Goal: Task Accomplishment & Management: Complete application form

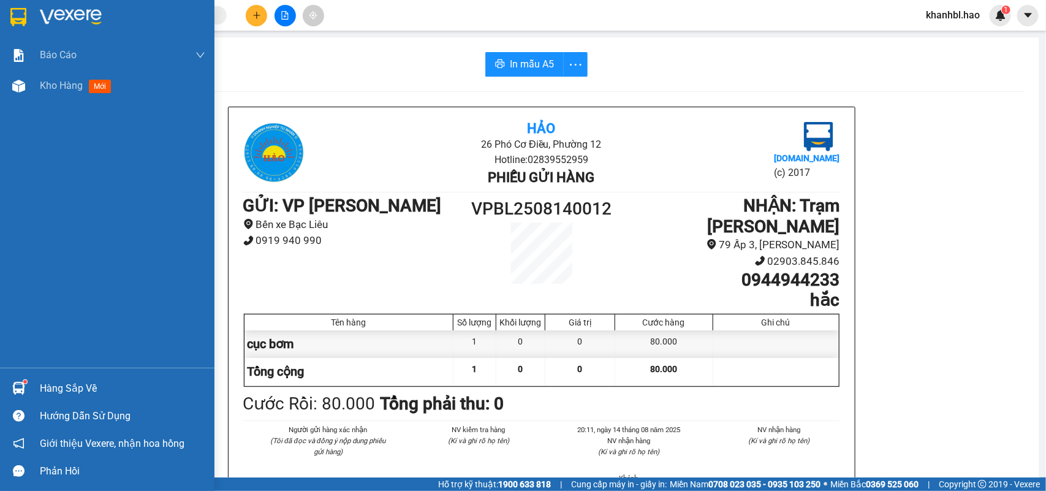
click at [21, 20] on img at bounding box center [18, 17] width 16 height 18
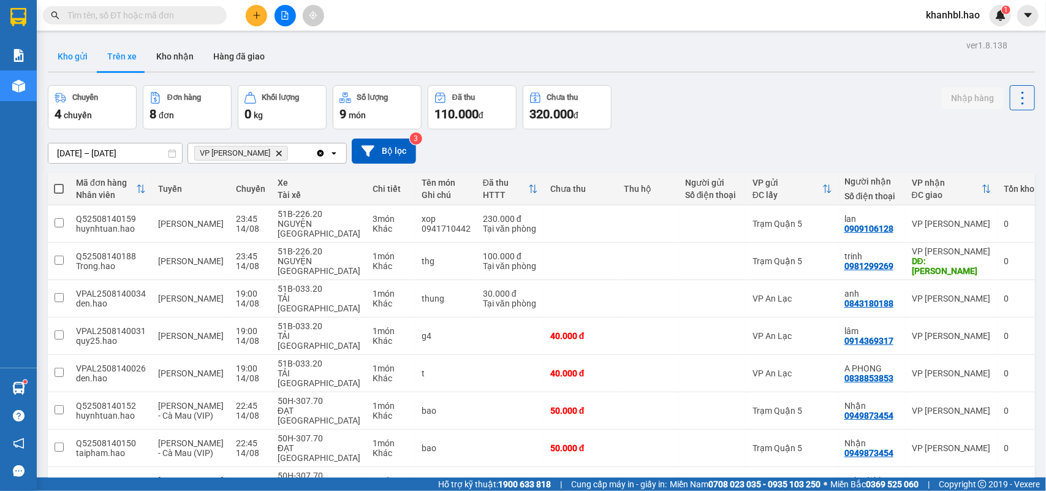
click at [74, 57] on button "Kho gửi" at bounding box center [73, 56] width 50 height 29
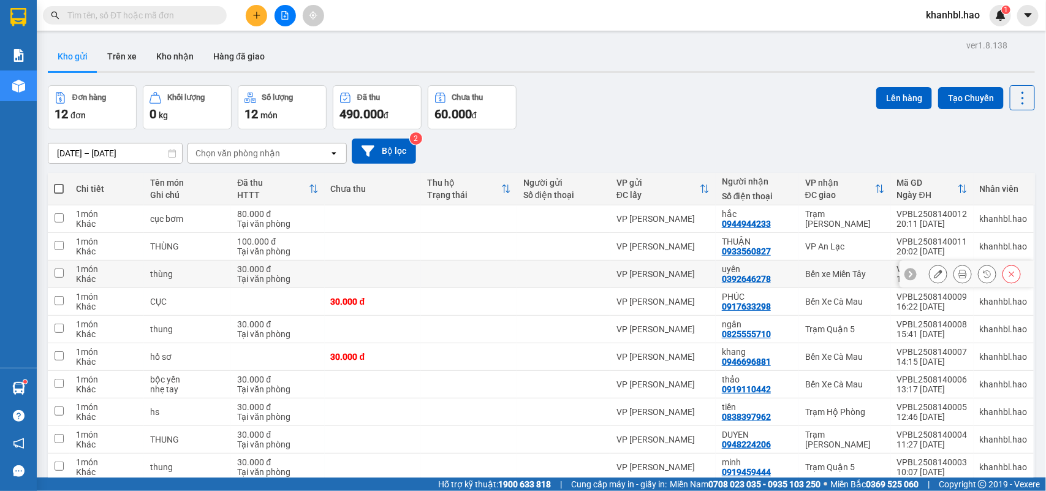
scroll to position [56, 0]
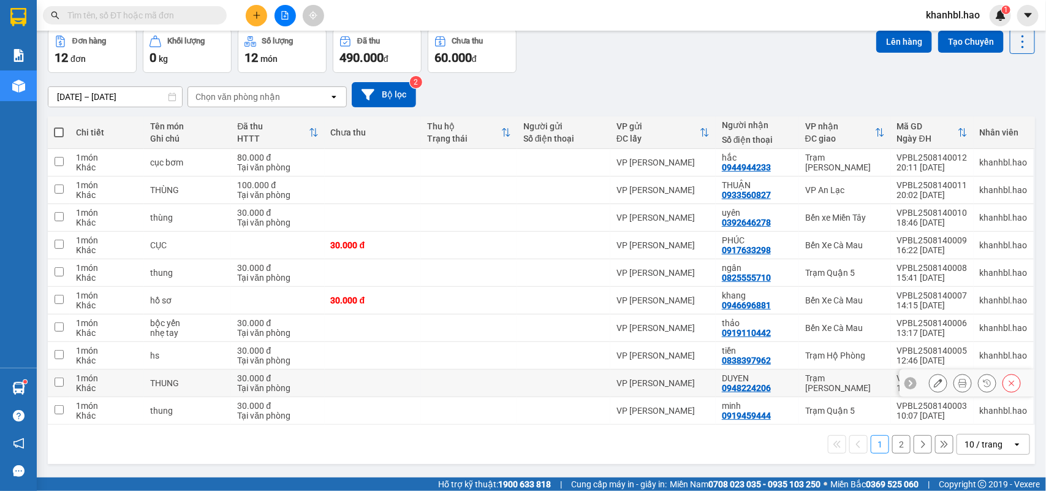
click at [58, 385] on input "checkbox" at bounding box center [59, 382] width 9 height 9
checkbox input "true"
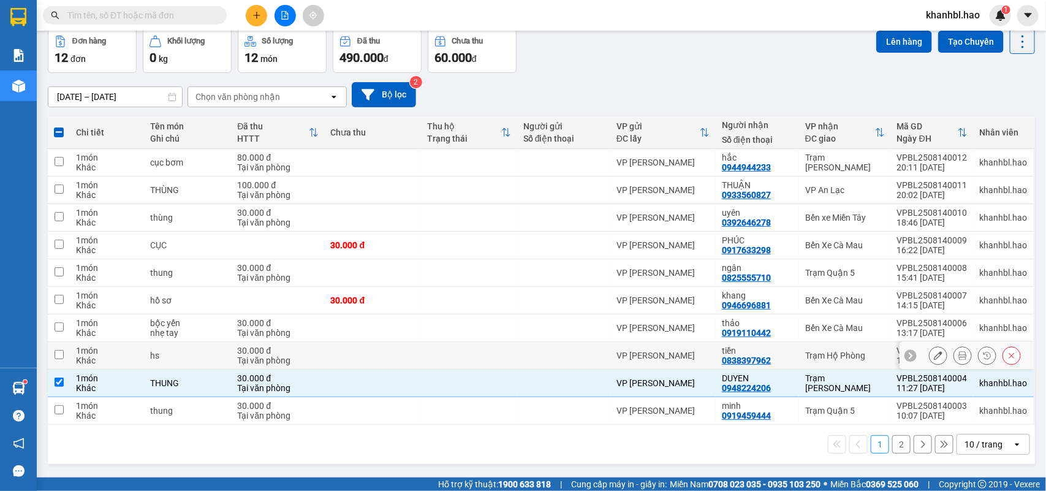
drag, startPoint x: 59, startPoint y: 360, endPoint x: 61, endPoint y: 353, distance: 7.6
click at [60, 359] on td at bounding box center [59, 356] width 22 height 28
checkbox input "true"
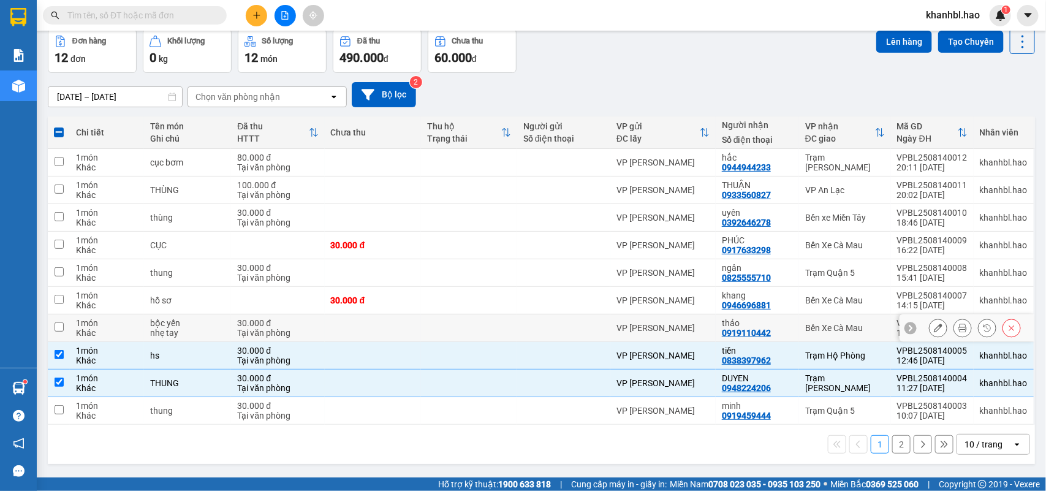
click at [61, 329] on input "checkbox" at bounding box center [59, 326] width 9 height 9
checkbox input "true"
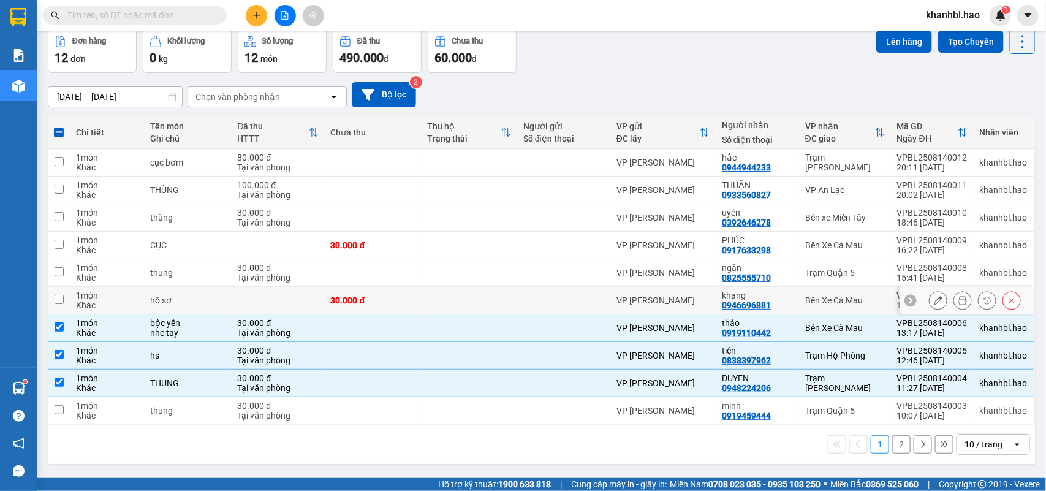
click at [65, 301] on td at bounding box center [59, 301] width 22 height 28
checkbox input "true"
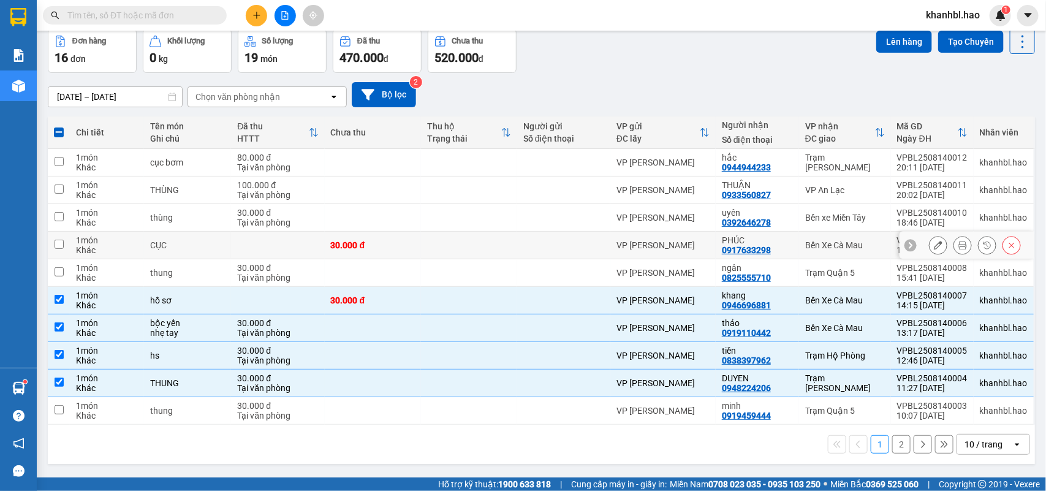
click at [56, 243] on input "checkbox" at bounding box center [59, 244] width 9 height 9
checkbox input "true"
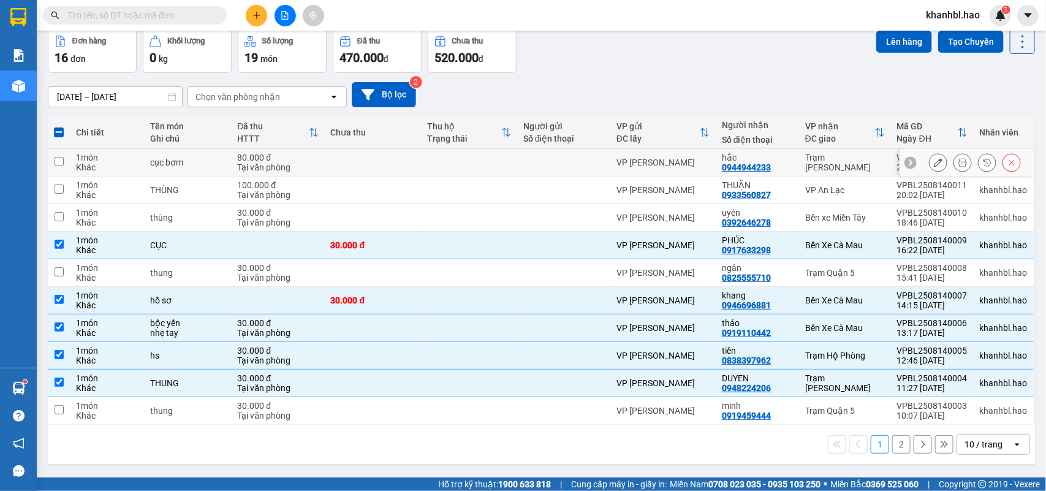
click at [59, 159] on input "checkbox" at bounding box center [59, 161] width 9 height 9
checkbox input "true"
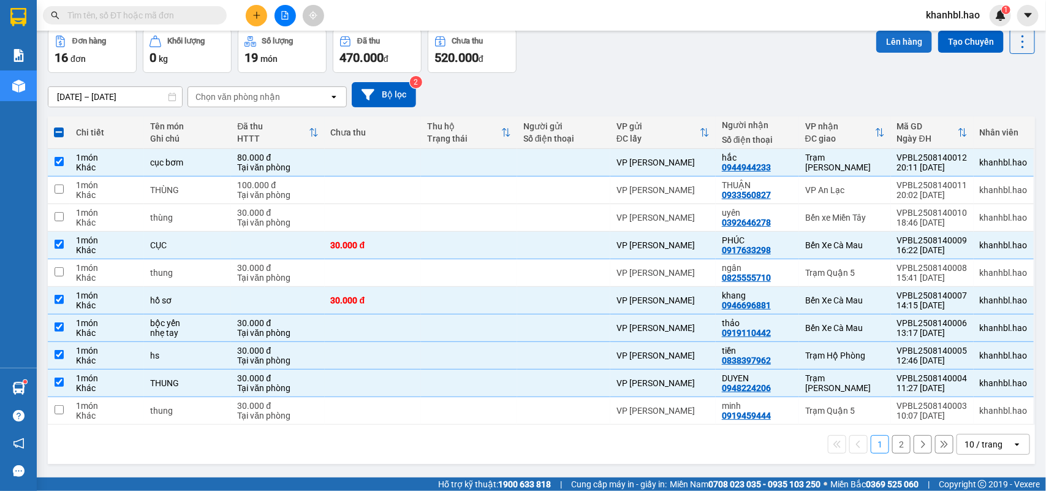
click at [889, 32] on button "Lên hàng" at bounding box center [904, 42] width 56 height 22
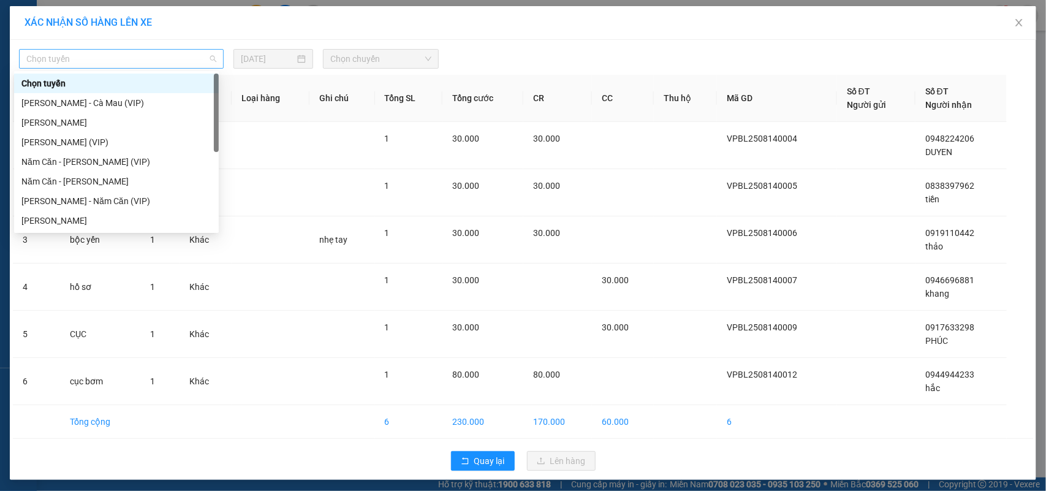
click at [112, 49] on div "Chọn tuyến" at bounding box center [121, 59] width 205 height 20
drag, startPoint x: 80, startPoint y: 102, endPoint x: 199, endPoint y: 81, distance: 121.3
click at [80, 102] on div "[PERSON_NAME] - Cà Mau (VIP)" at bounding box center [116, 102] width 190 height 13
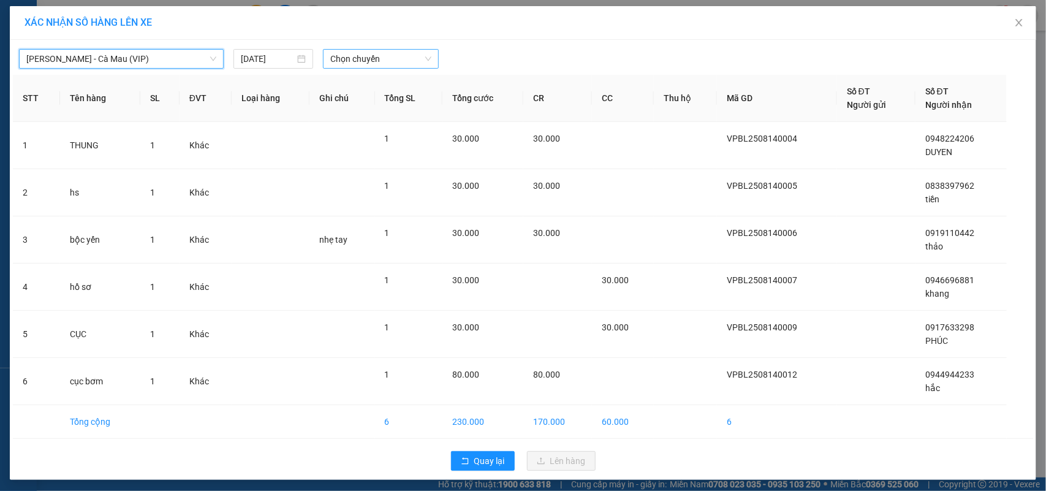
click at [370, 53] on span "Chọn chuyến" at bounding box center [380, 59] width 101 height 18
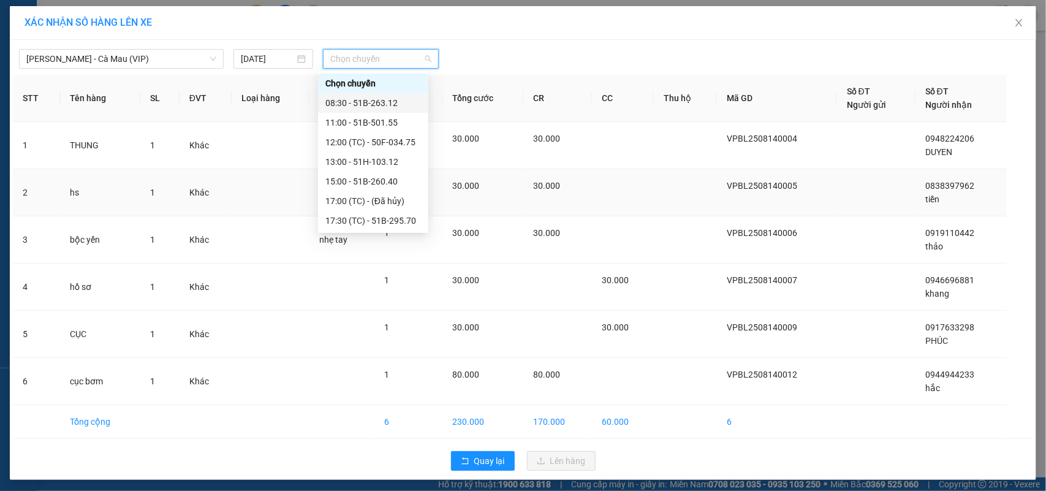
drag, startPoint x: 385, startPoint y: 102, endPoint x: 503, endPoint y: 204, distance: 155.6
click at [406, 116] on div "Chọn chuyến 08:30 - 51B-263.12 11:00 - 51B-501.55 12:00 (TC) - 50F-034.75 13:00…" at bounding box center [373, 172] width 110 height 196
drag, startPoint x: 390, startPoint y: 104, endPoint x: 430, endPoint y: 123, distance: 44.1
click at [393, 104] on div "08:30 - 51B-263.12" at bounding box center [373, 102] width 96 height 13
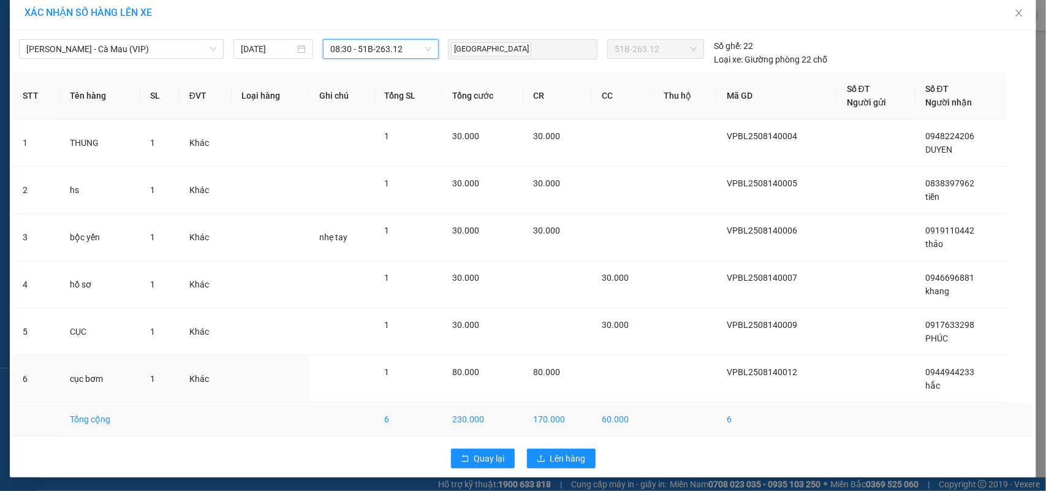
scroll to position [12, 0]
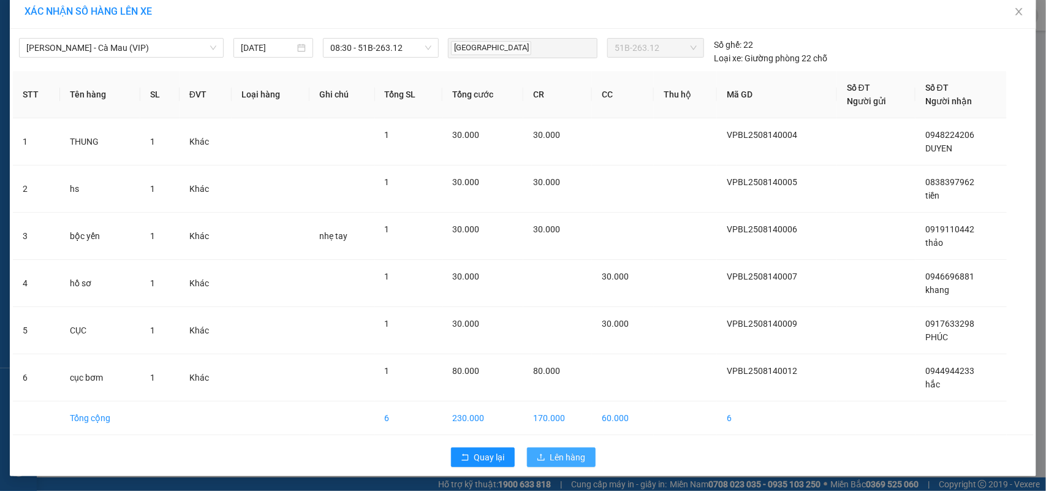
click at [562, 463] on button "Lên hàng" at bounding box center [561, 457] width 69 height 20
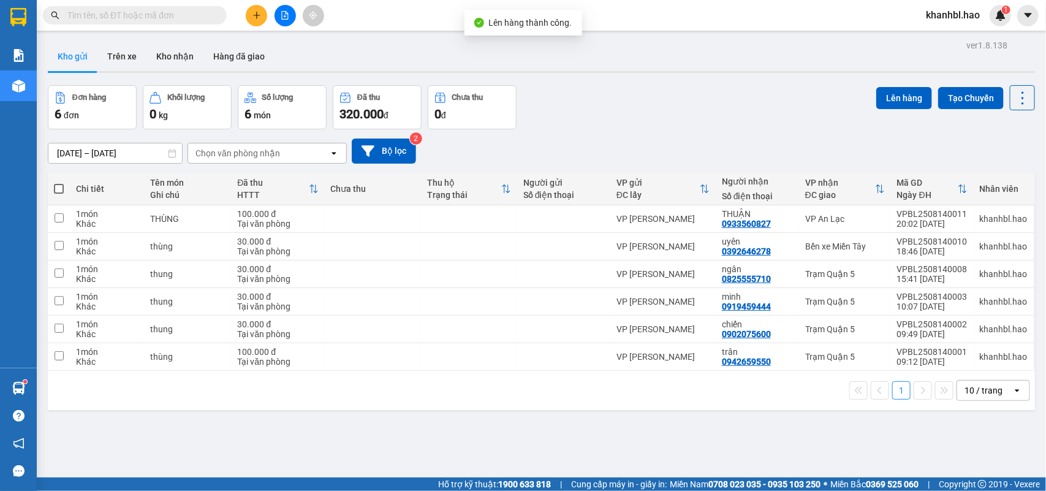
click at [58, 186] on span at bounding box center [59, 189] width 10 height 10
click at [59, 183] on input "checkbox" at bounding box center [59, 183] width 0 height 0
checkbox input "true"
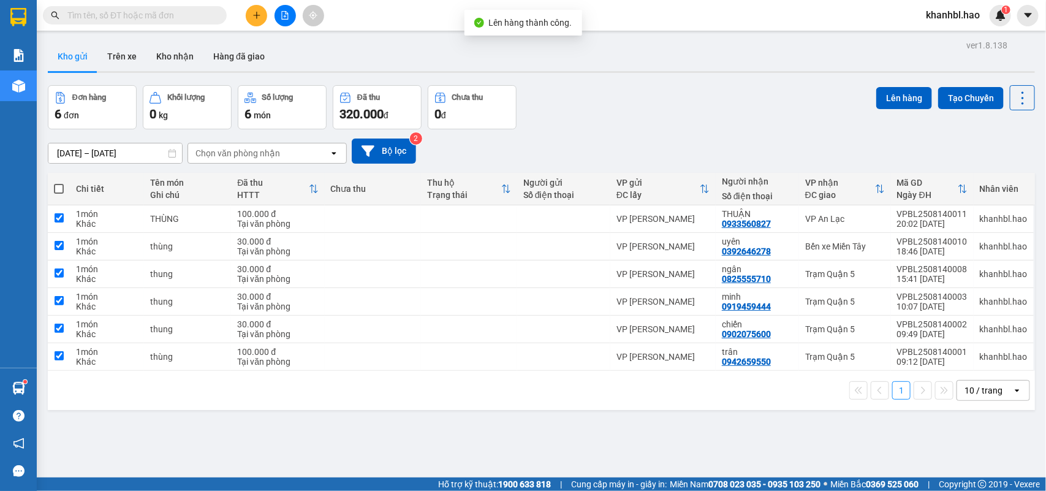
checkbox input "true"
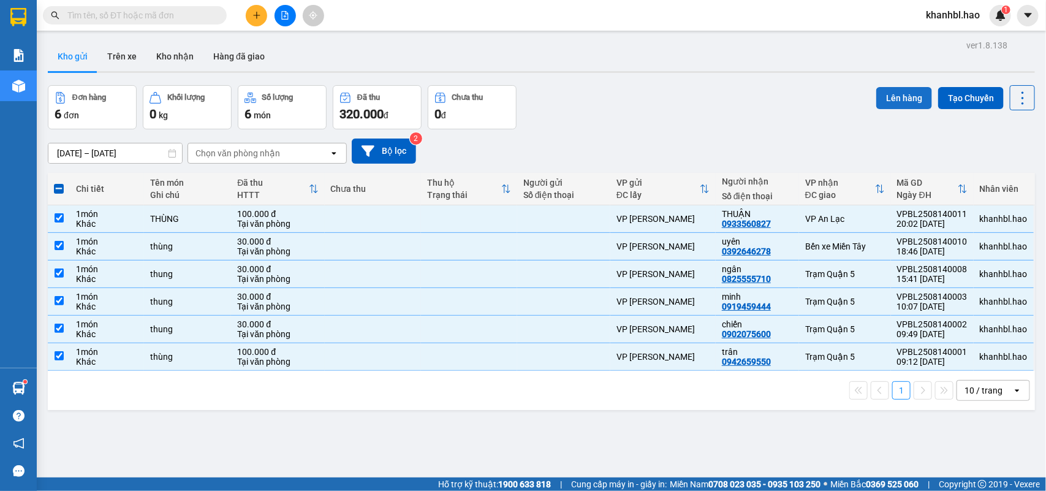
click at [891, 91] on button "Lên hàng" at bounding box center [904, 98] width 56 height 22
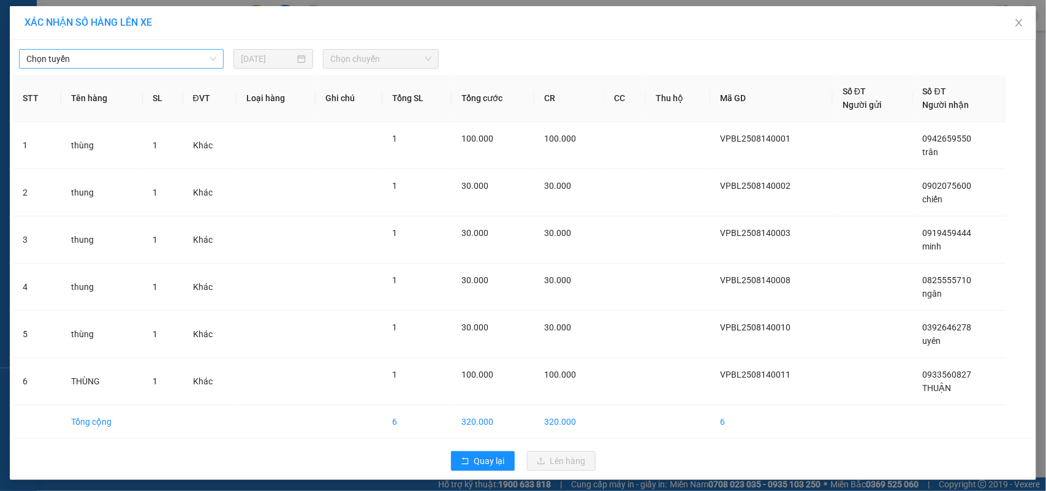
click at [91, 61] on span "Chọn tuyến" at bounding box center [121, 59] width 190 height 18
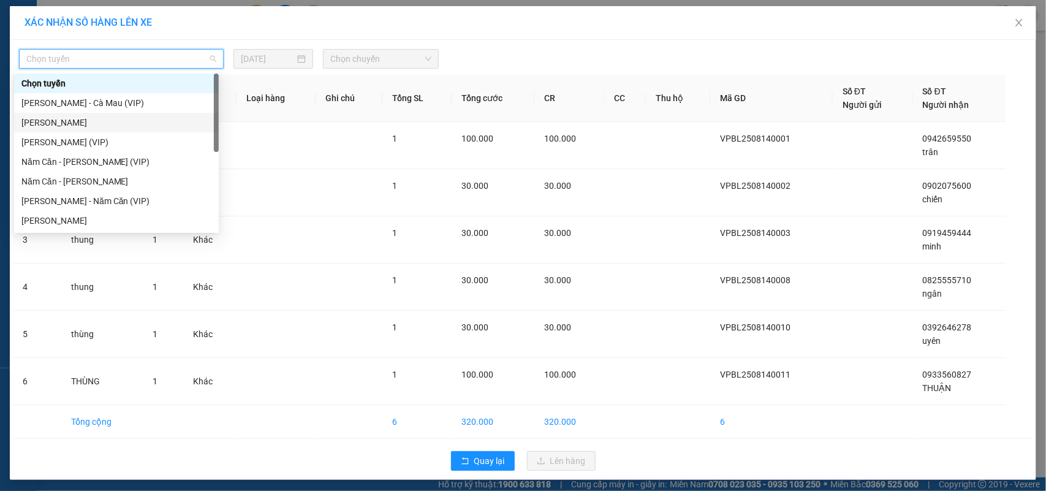
drag, startPoint x: 66, startPoint y: 124, endPoint x: 176, endPoint y: 102, distance: 112.0
click at [69, 123] on div "[PERSON_NAME]" at bounding box center [116, 122] width 190 height 13
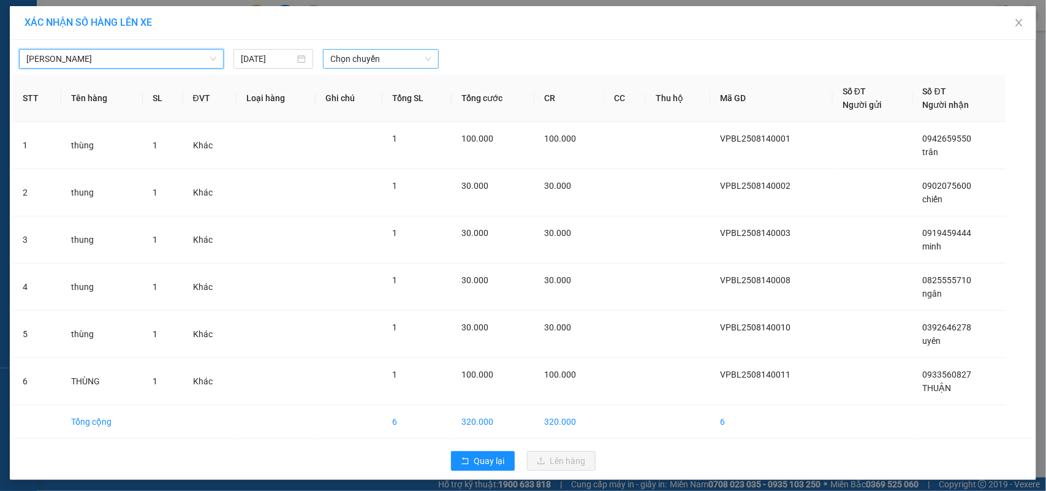
click at [359, 57] on span "Chọn chuyến" at bounding box center [380, 59] width 101 height 18
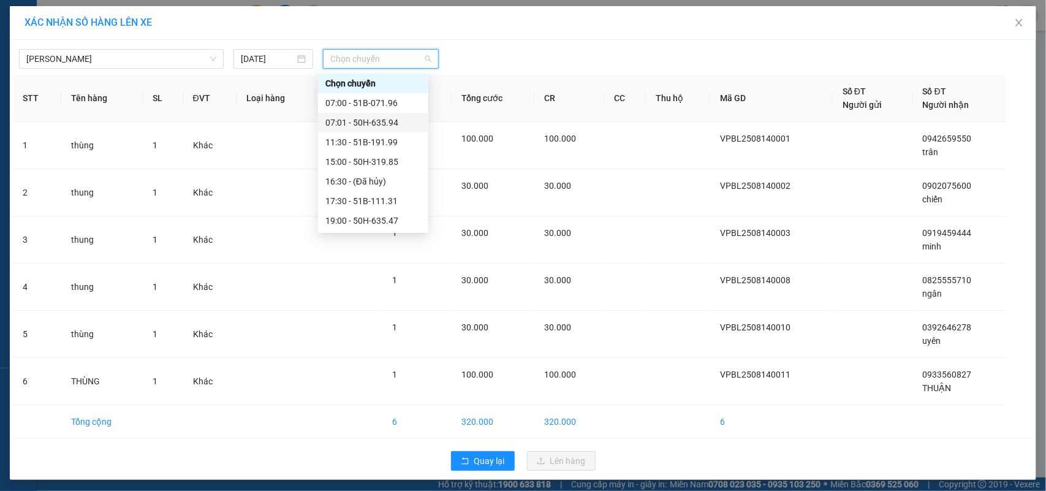
click at [388, 117] on div "07:01 - 50H-635.94" at bounding box center [373, 122] width 96 height 13
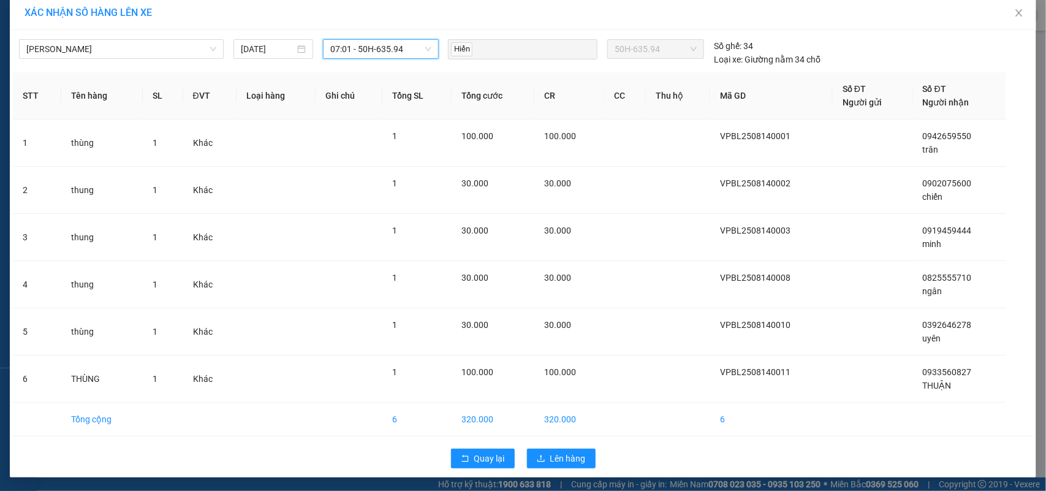
scroll to position [12, 0]
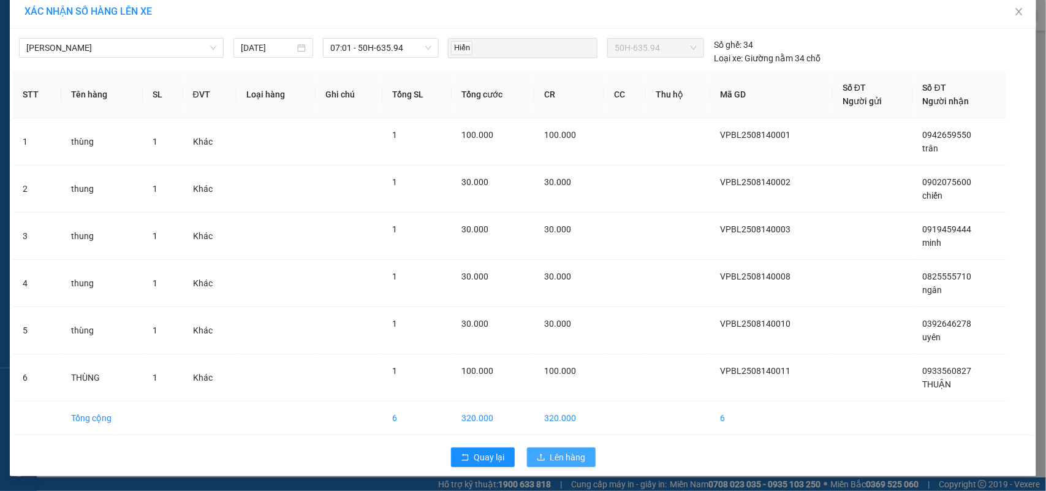
click at [572, 457] on span "Lên hàng" at bounding box center [568, 456] width 36 height 13
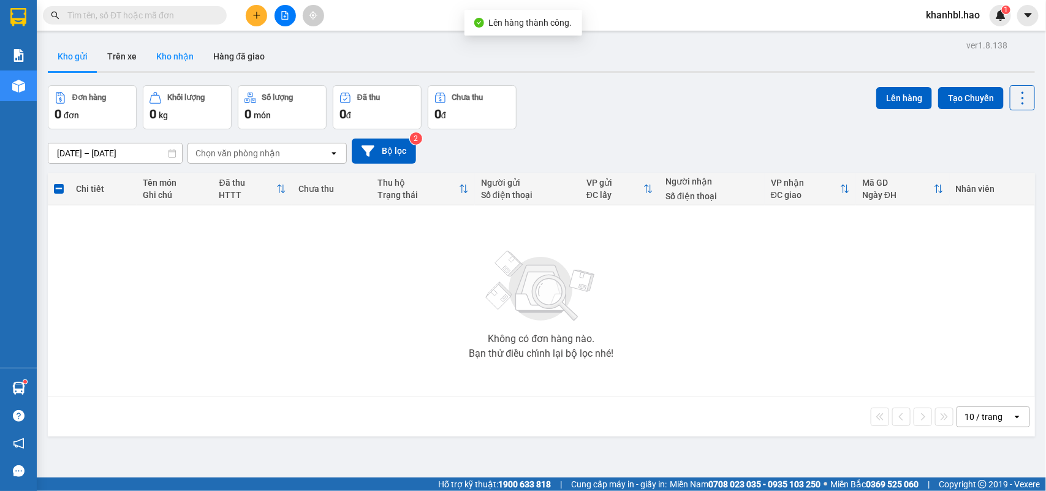
click at [172, 59] on button "Kho nhận" at bounding box center [174, 56] width 57 height 29
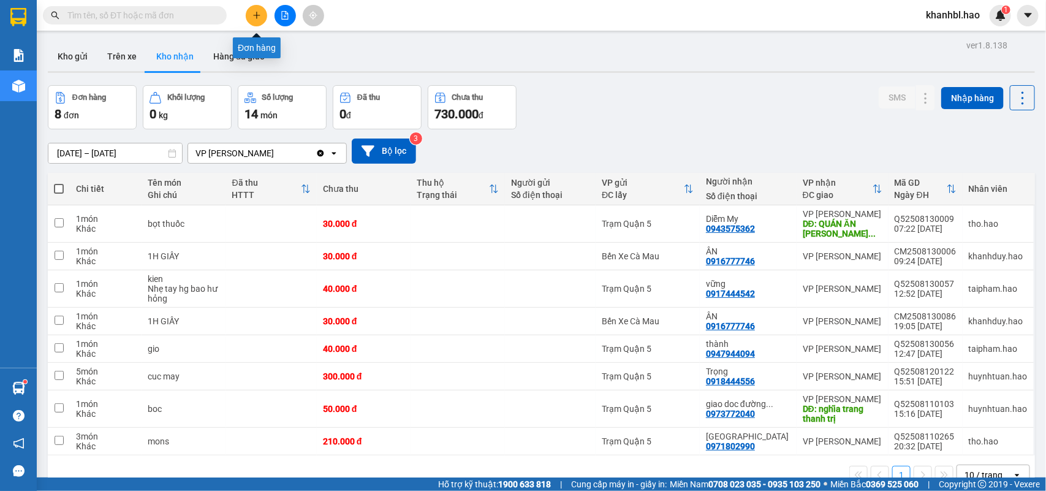
click at [258, 15] on icon "plus" at bounding box center [257, 15] width 9 height 9
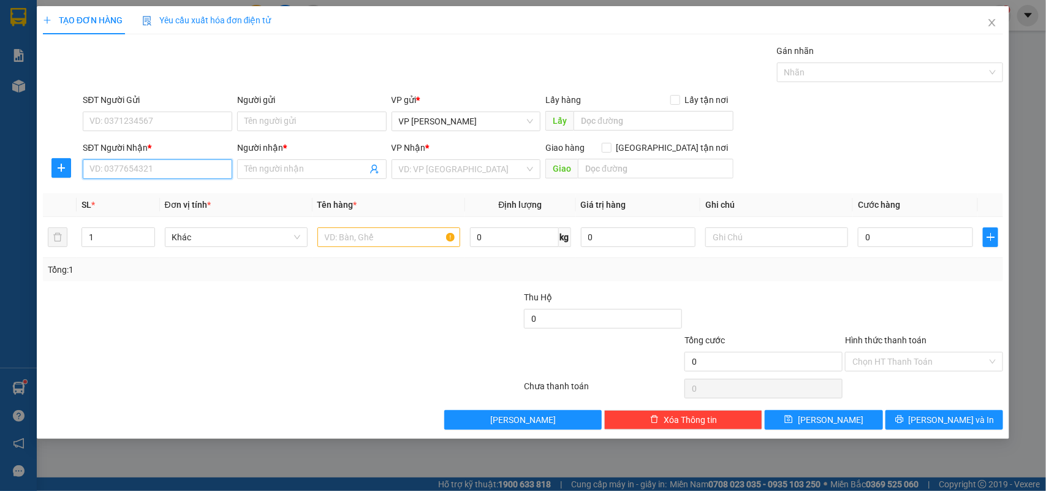
click at [204, 170] on input "SĐT Người Nhận *" at bounding box center [158, 169] width 150 height 20
type input "0396916803"
click at [334, 169] on input "Người nhận *" at bounding box center [306, 168] width 123 height 13
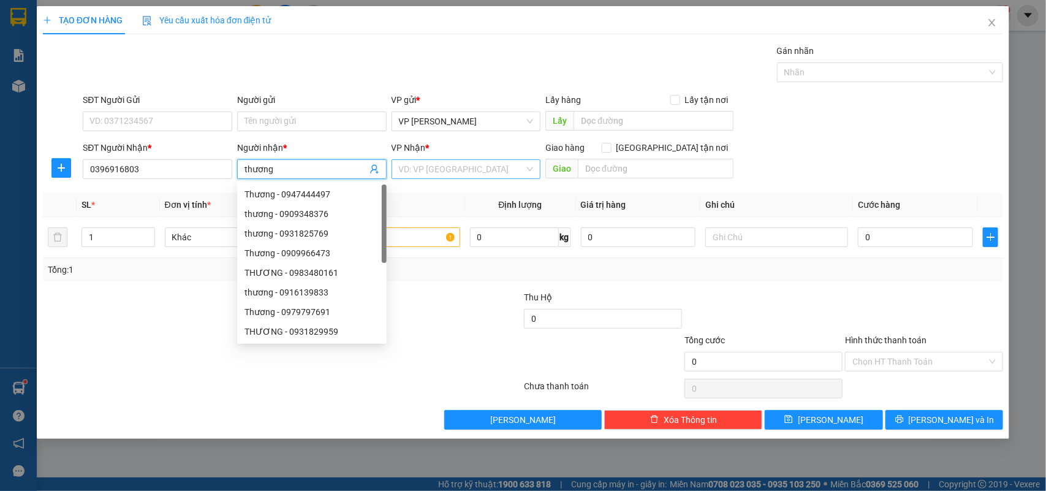
type input "thương"
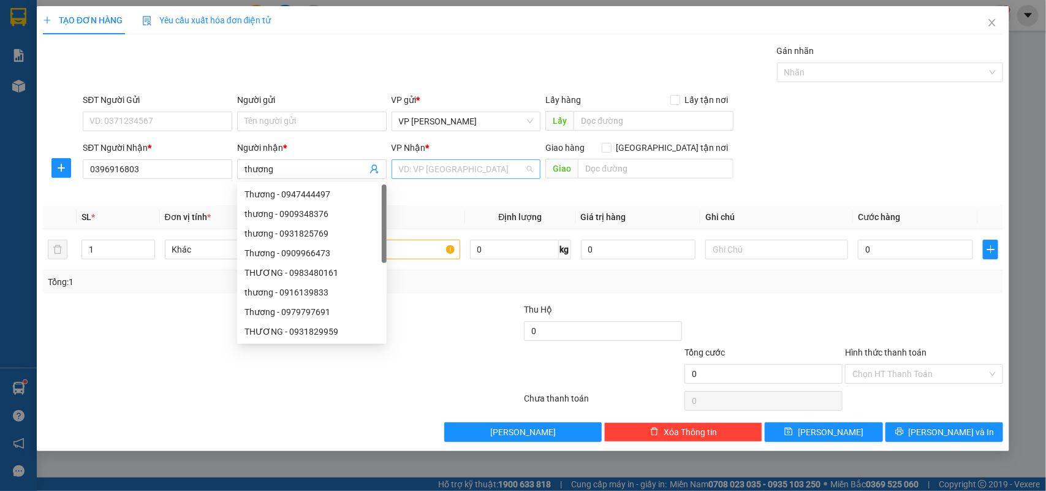
click at [454, 169] on input "search" at bounding box center [462, 169] width 126 height 18
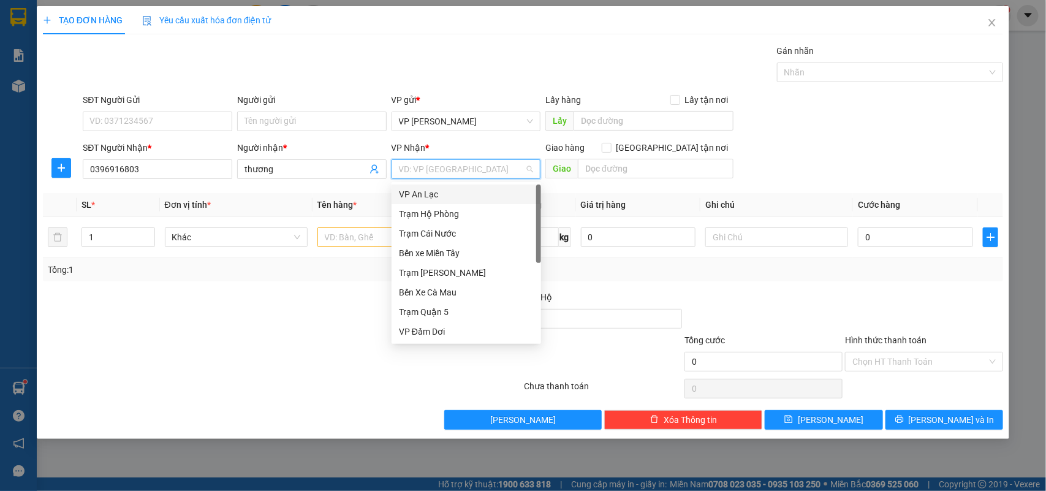
drag, startPoint x: 436, startPoint y: 192, endPoint x: 429, endPoint y: 192, distance: 6.7
click at [435, 192] on div "VP An Lạc" at bounding box center [466, 194] width 135 height 13
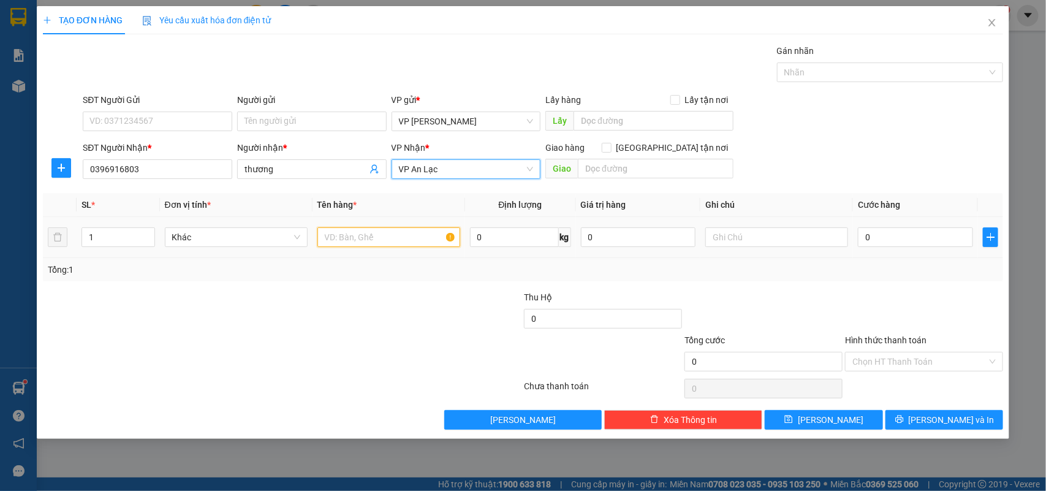
click at [374, 238] on input "text" at bounding box center [388, 237] width 143 height 20
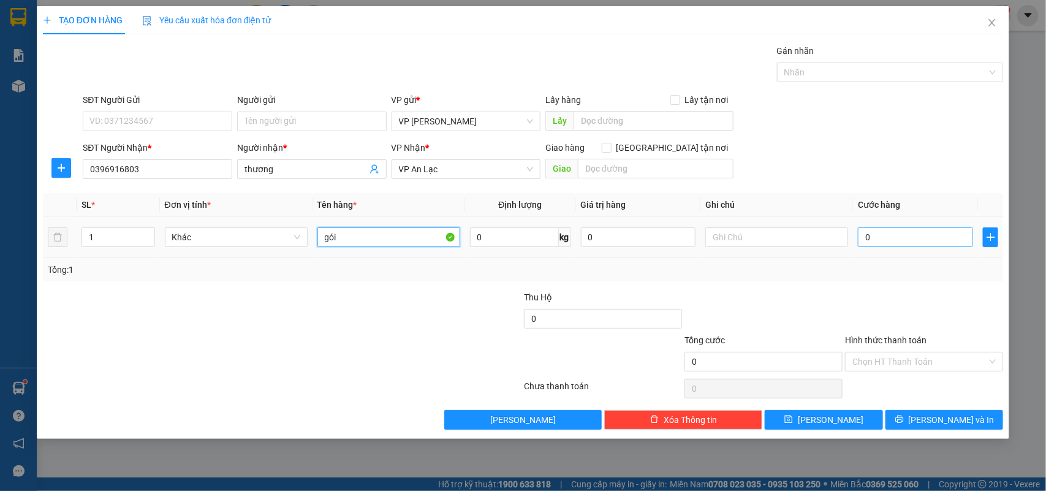
type input "gói"
click at [894, 241] on input "0" at bounding box center [915, 237] width 115 height 20
type input "004"
type input "4"
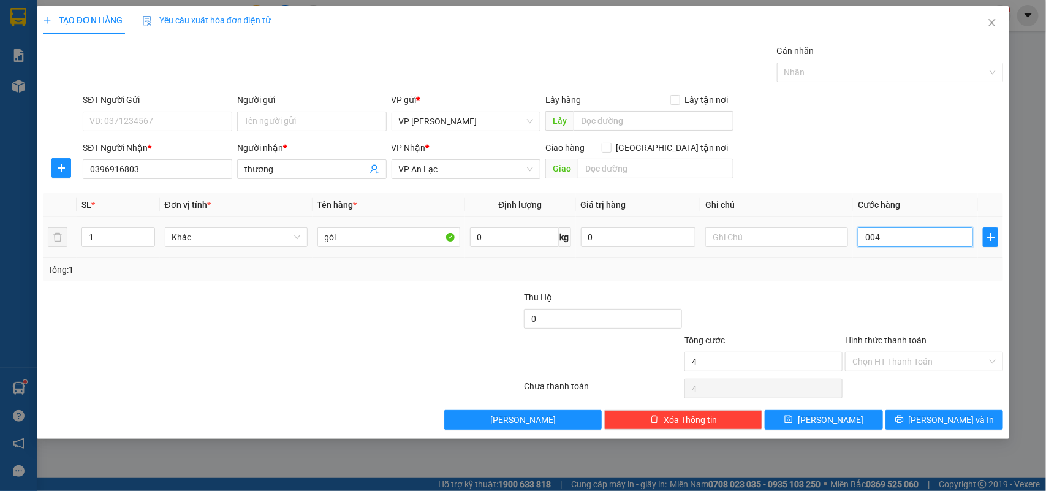
type input "0.040"
type input "40"
click at [927, 359] on input "Hình thức thanh toán" at bounding box center [920, 361] width 135 height 18
type input "40.000"
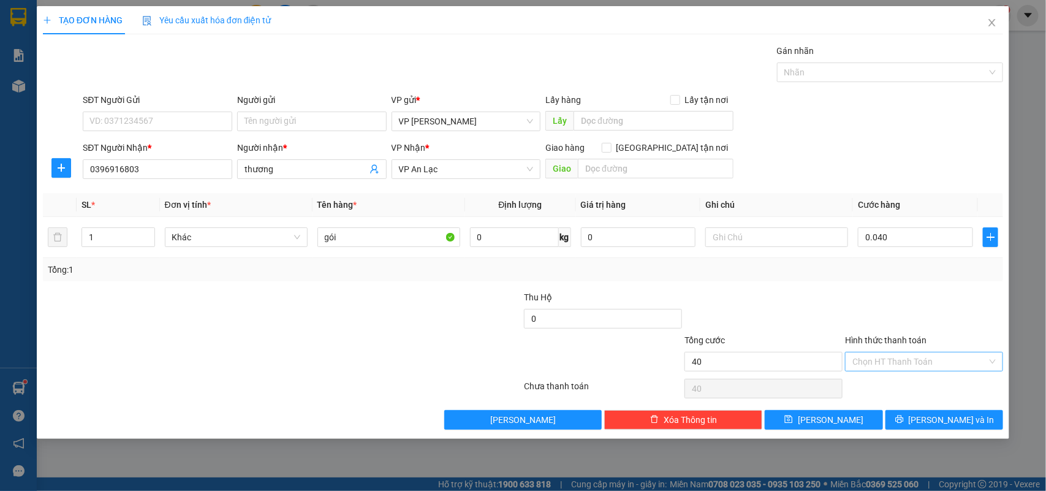
type input "40.000"
click at [893, 384] on div "Tại văn phòng" at bounding box center [924, 387] width 143 height 13
type input "0"
click at [951, 411] on button "[PERSON_NAME] và In" at bounding box center [945, 420] width 118 height 20
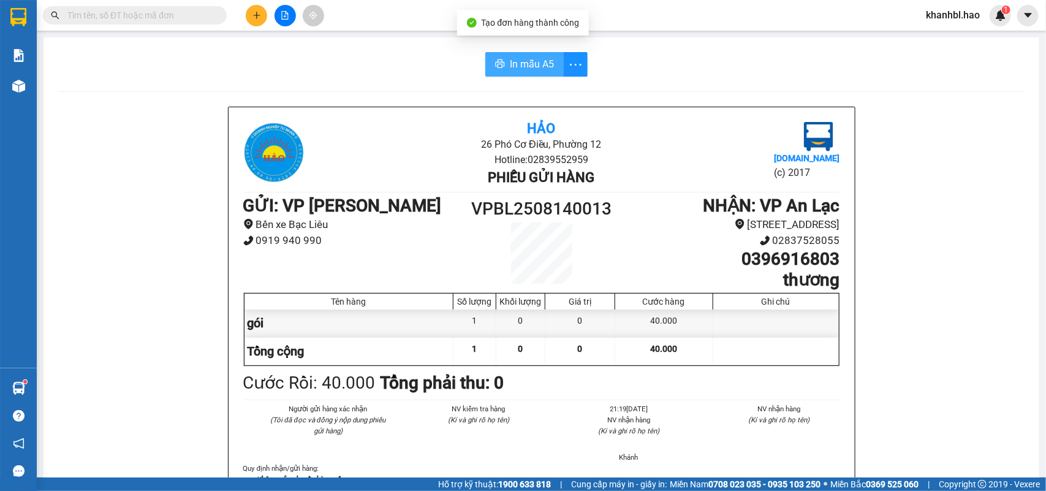
click at [525, 64] on span "In mẫu A5" at bounding box center [532, 63] width 44 height 15
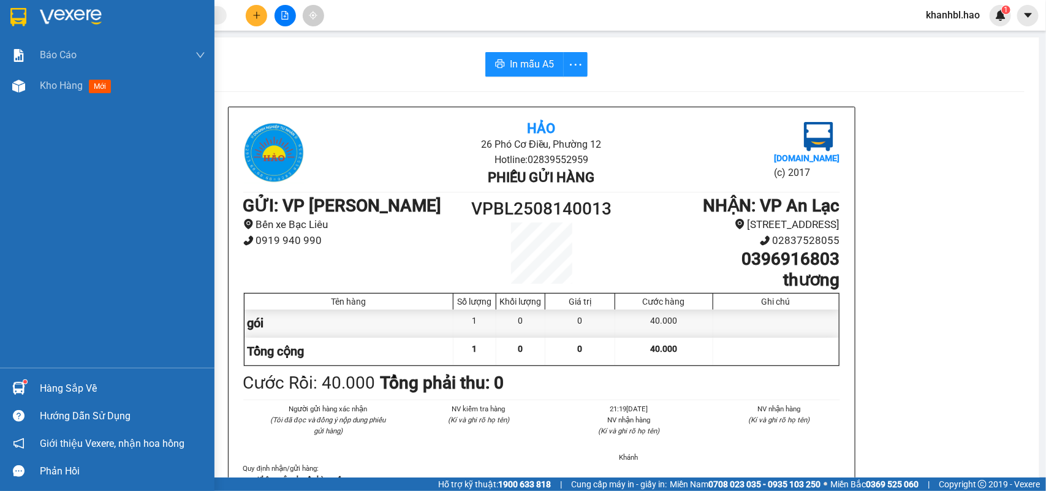
click at [20, 18] on img at bounding box center [18, 17] width 16 height 18
